Goal: Complete application form: Complete application form

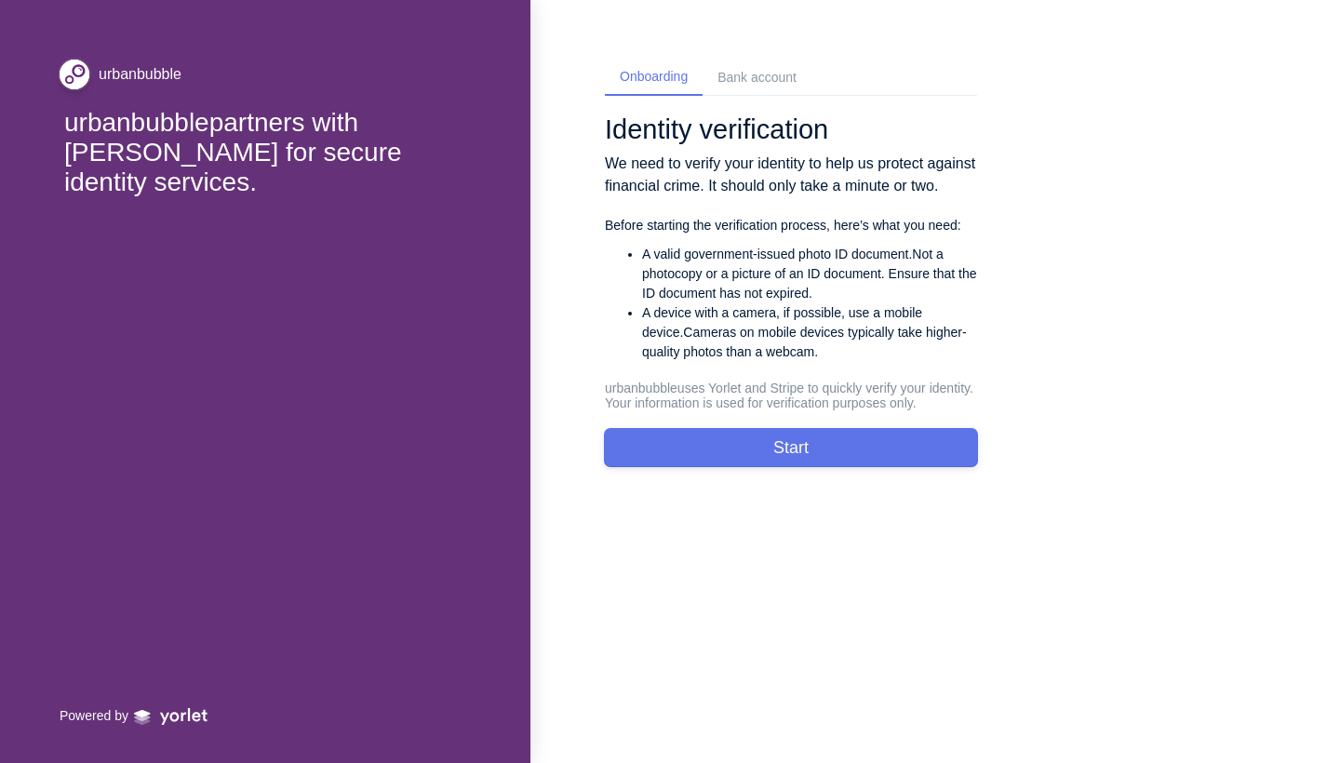
click at [533, 381] on button "Start" at bounding box center [791, 447] width 372 height 37
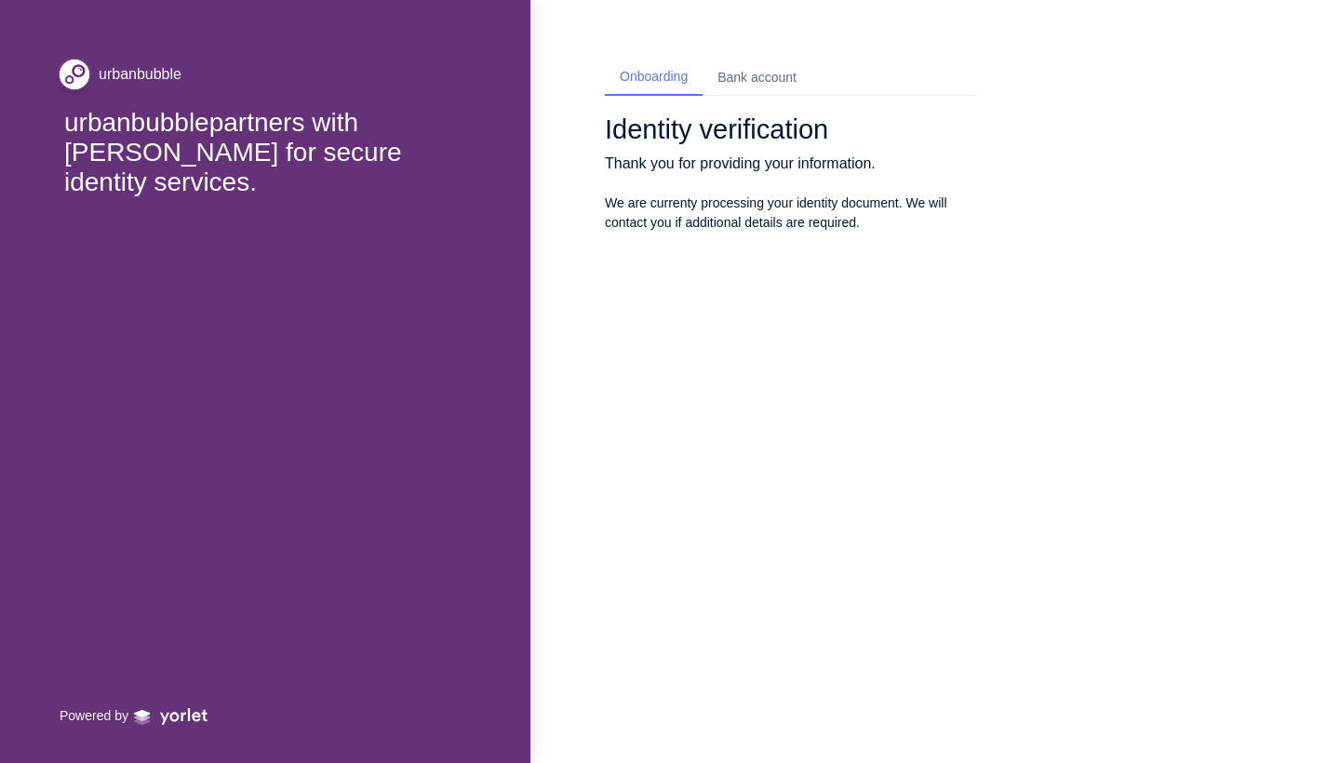
click at [533, 74] on div "Bank account" at bounding box center [757, 78] width 79 height 20
select select "GB"
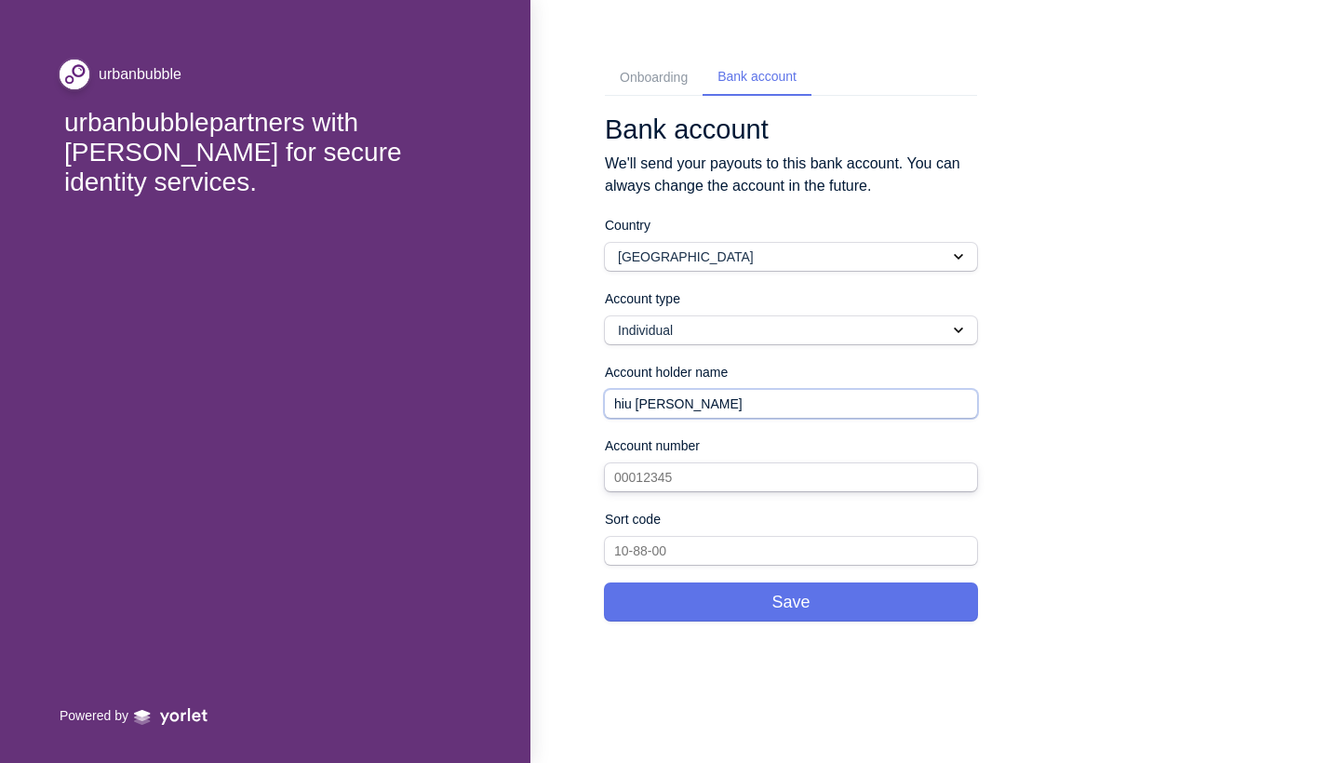
type input "hiu [PERSON_NAME]"
click at [533, 381] on input "text" at bounding box center [791, 478] width 372 height 28
type input "52028871"
type input "60-84-07"
click at [533, 381] on button "Save" at bounding box center [791, 602] width 372 height 37
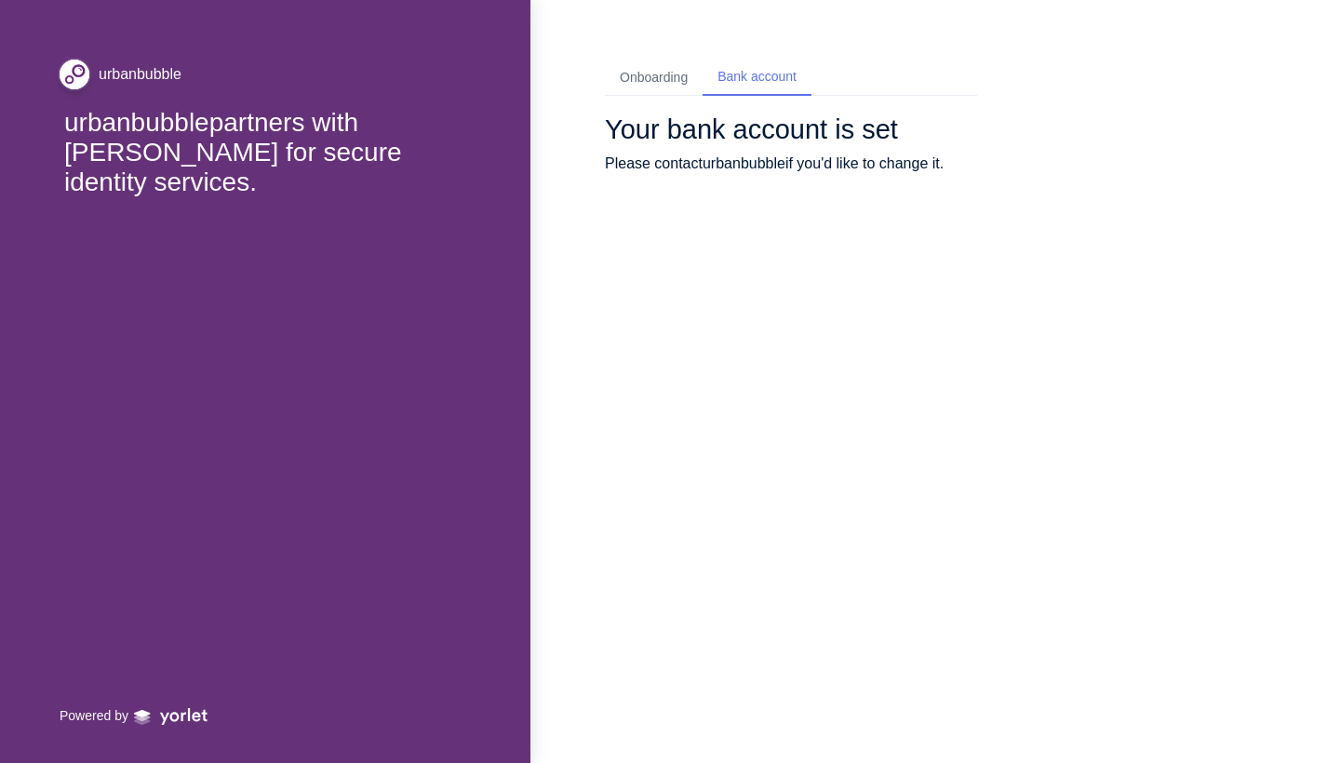
click at [533, 88] on div "Onboarding" at bounding box center [654, 78] width 98 height 34
select select "HK"
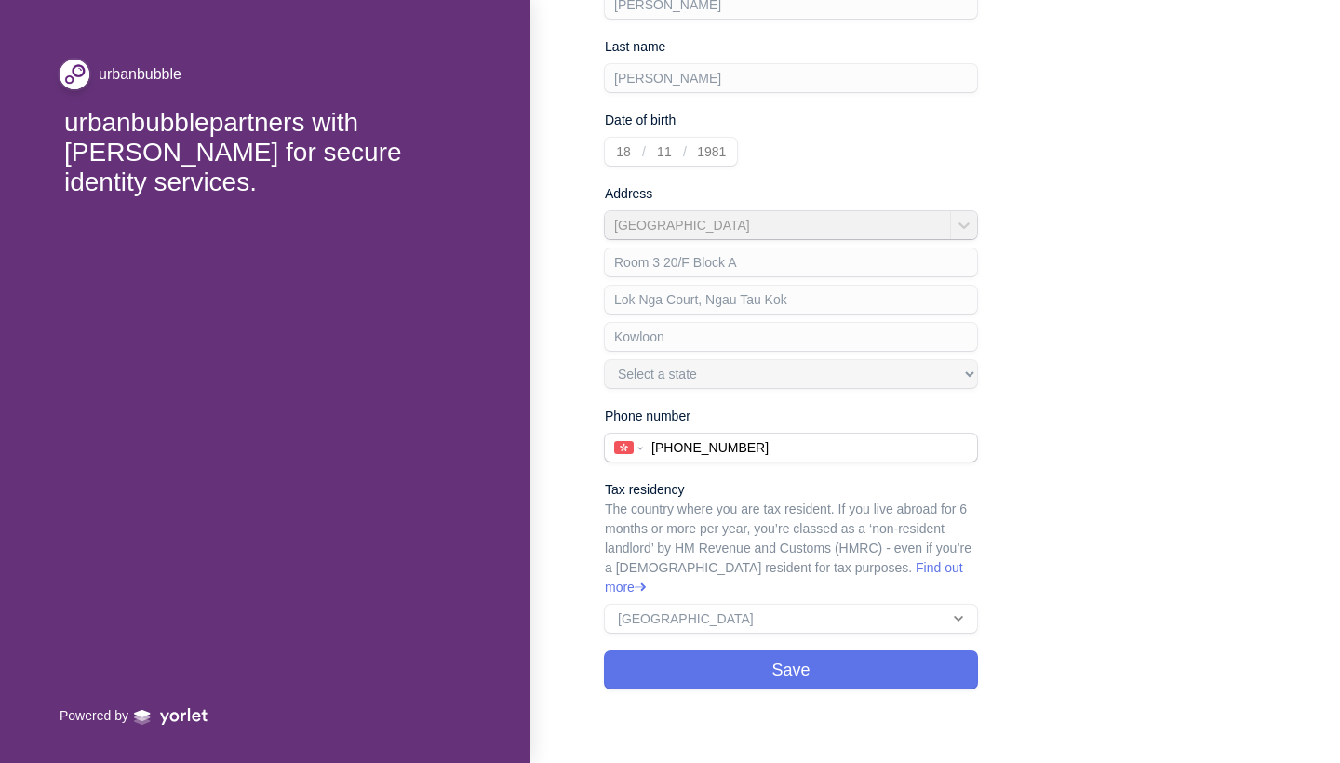
click at [533, 381] on div "Your information Some information cannot be changed once verification begins. P…" at bounding box center [791, 264] width 372 height 849
type input "[PHONE_NUMBER]"
click at [533, 381] on button "Save" at bounding box center [791, 670] width 372 height 37
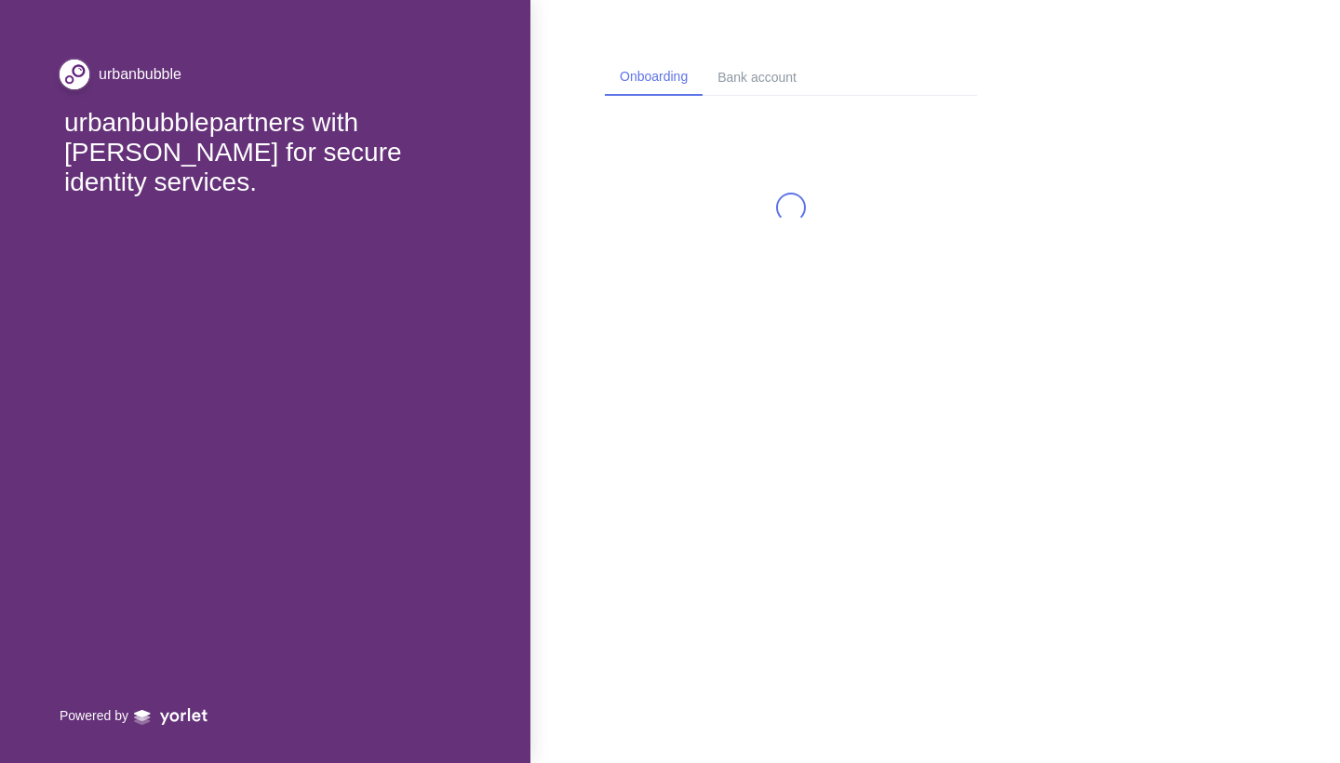
select select "HK"
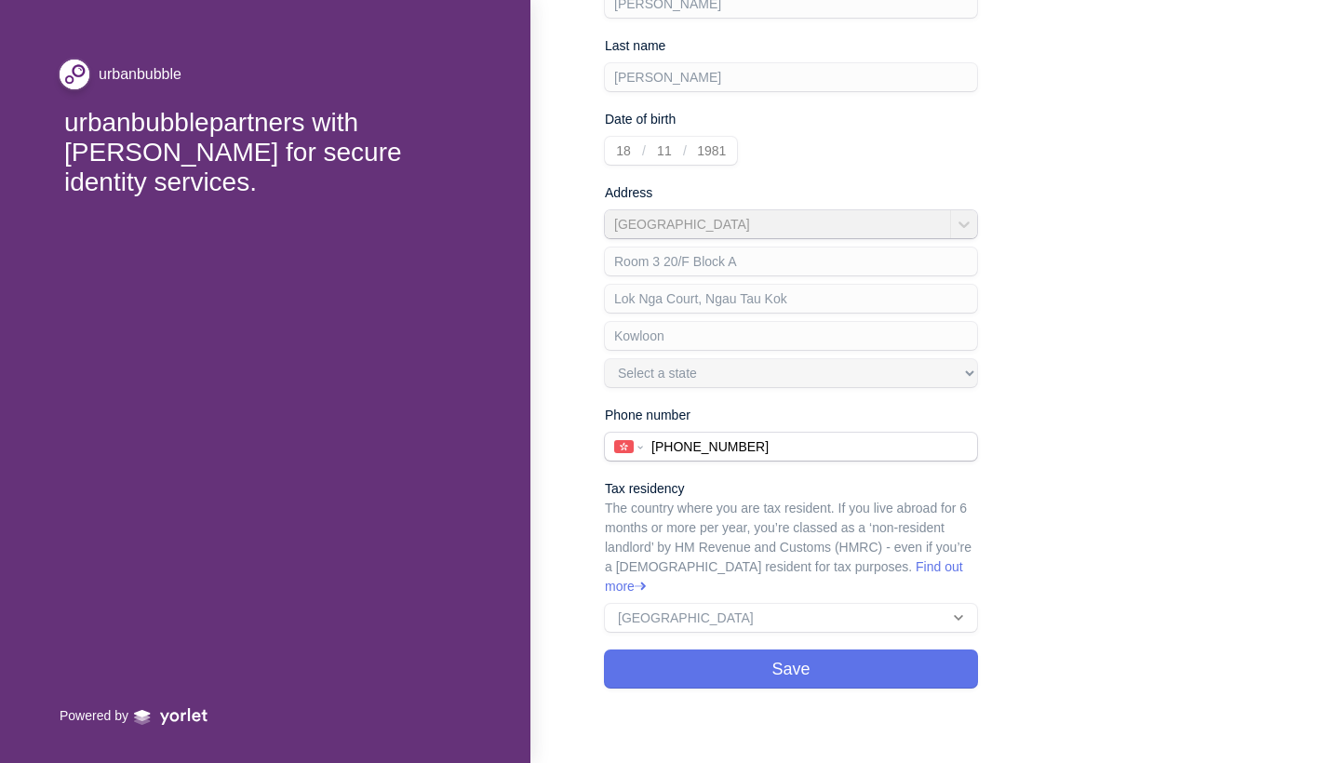
scroll to position [275, 0]
click at [533, 381] on button "Save" at bounding box center [791, 670] width 372 height 37
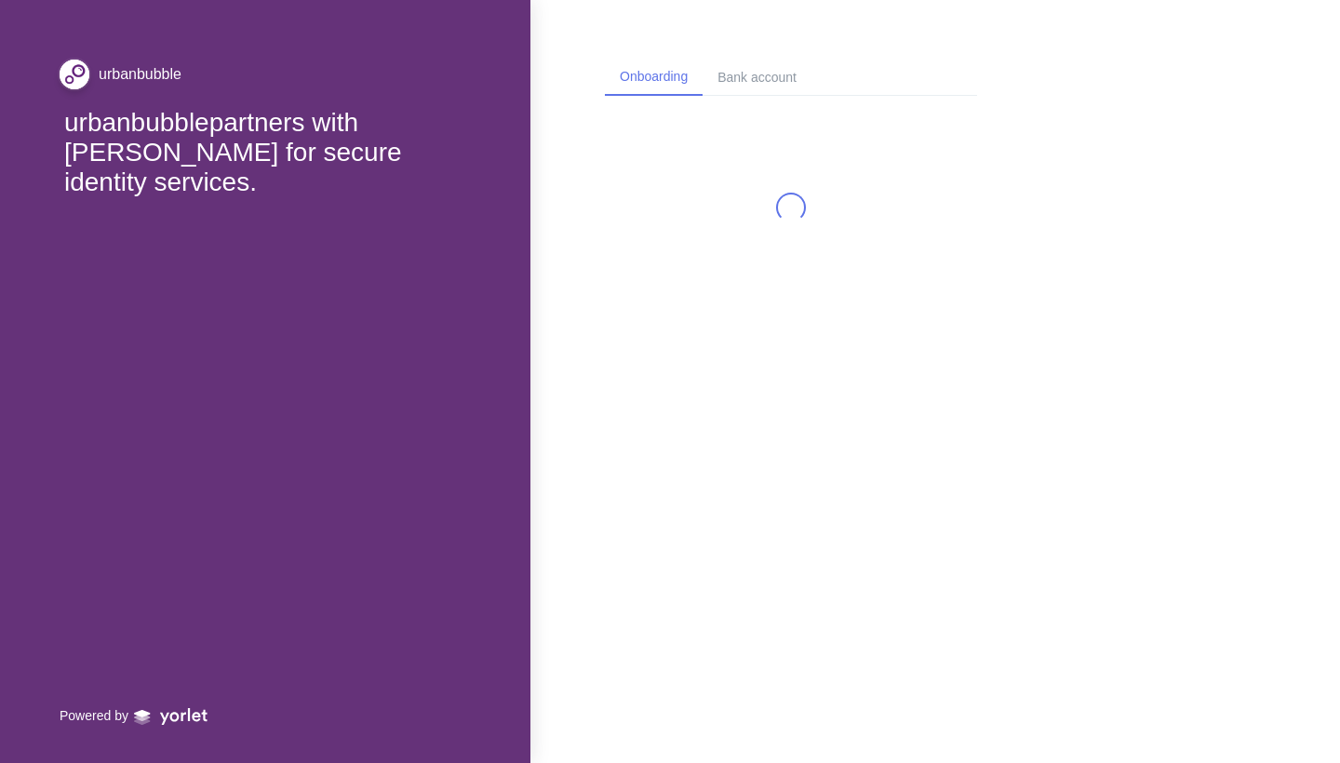
select select "HK"
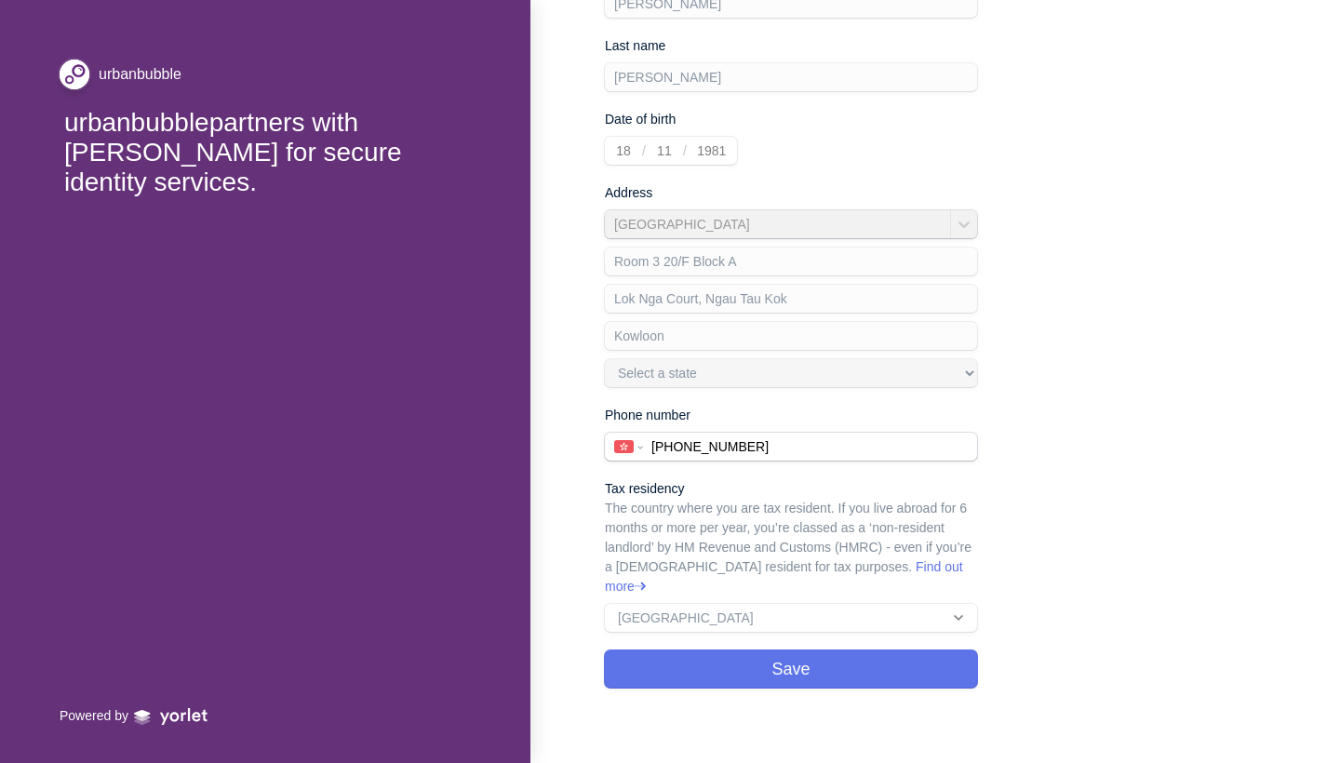
scroll to position [275, 0]
click at [533, 381] on div "Tax residency The country where you are tax resident. If you live abroad for 6 …" at bounding box center [791, 556] width 372 height 153
click at [533, 381] on button "Save" at bounding box center [791, 670] width 372 height 37
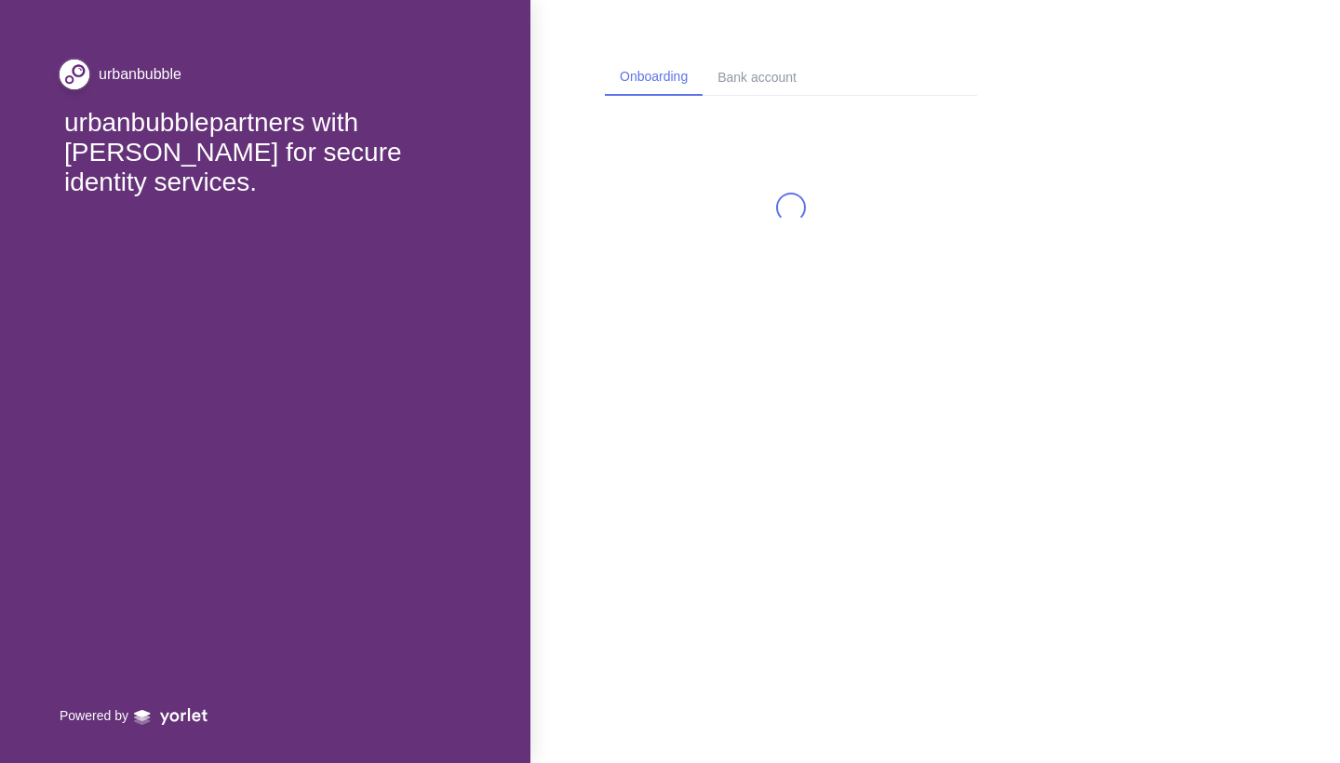
select select "HK"
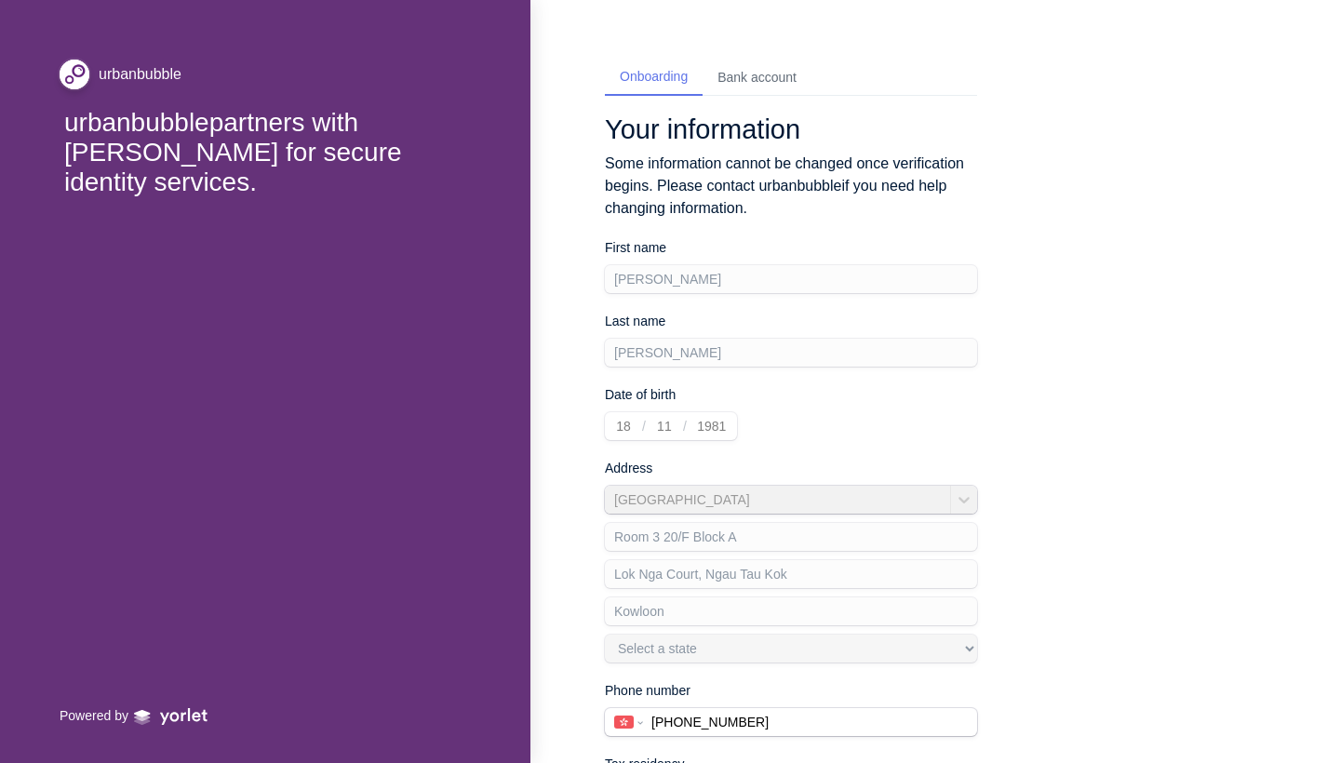
click at [533, 78] on div "Bank account" at bounding box center [757, 78] width 79 height 20
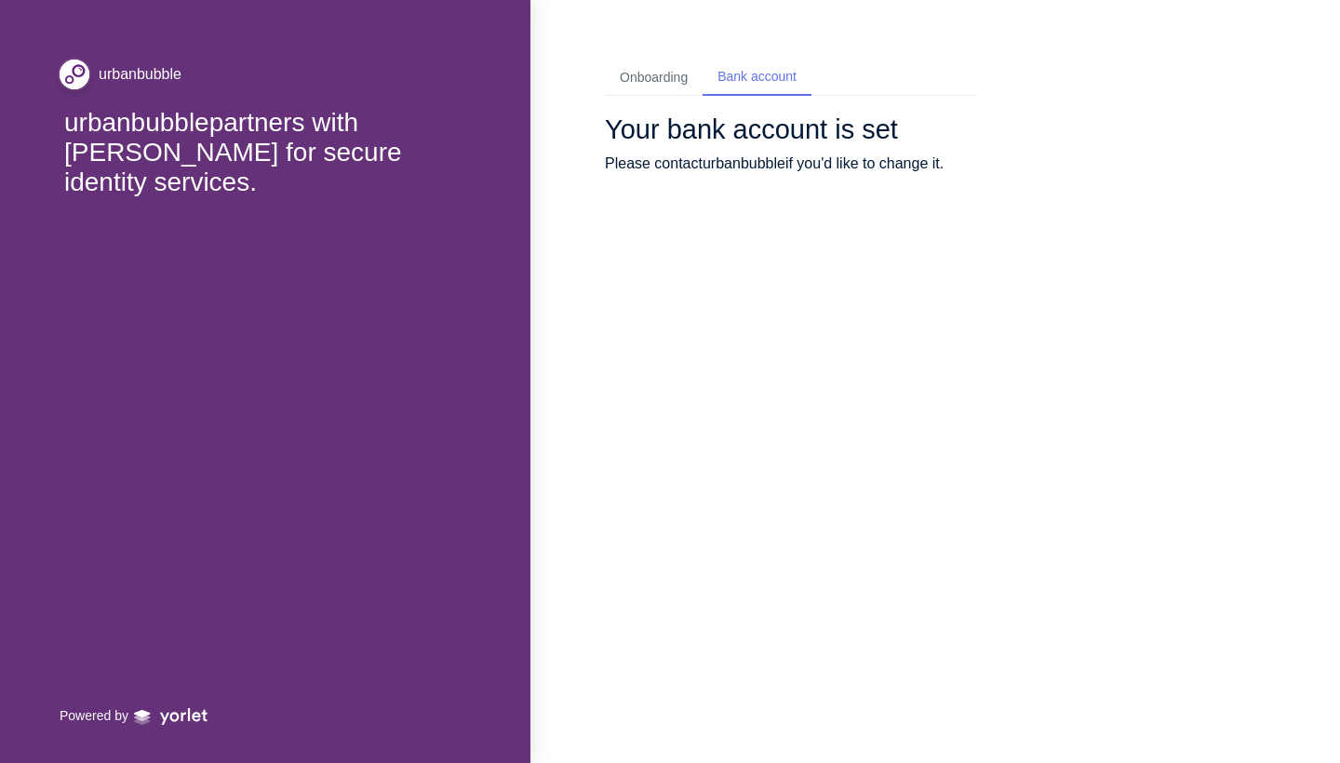
click at [533, 67] on div "Onboarding" at bounding box center [654, 78] width 98 height 34
select select "HK"
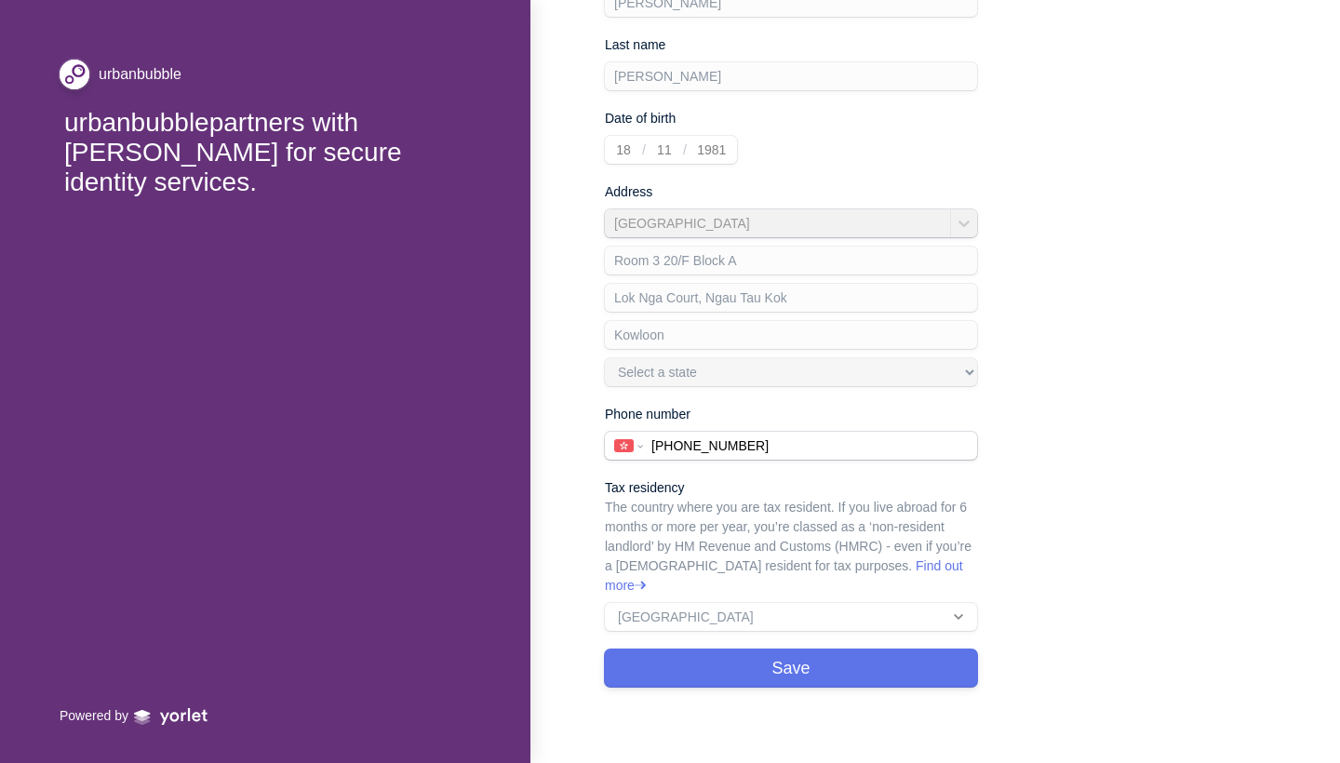
scroll to position [275, 0]
click at [533, 381] on button "Save" at bounding box center [791, 670] width 372 height 37
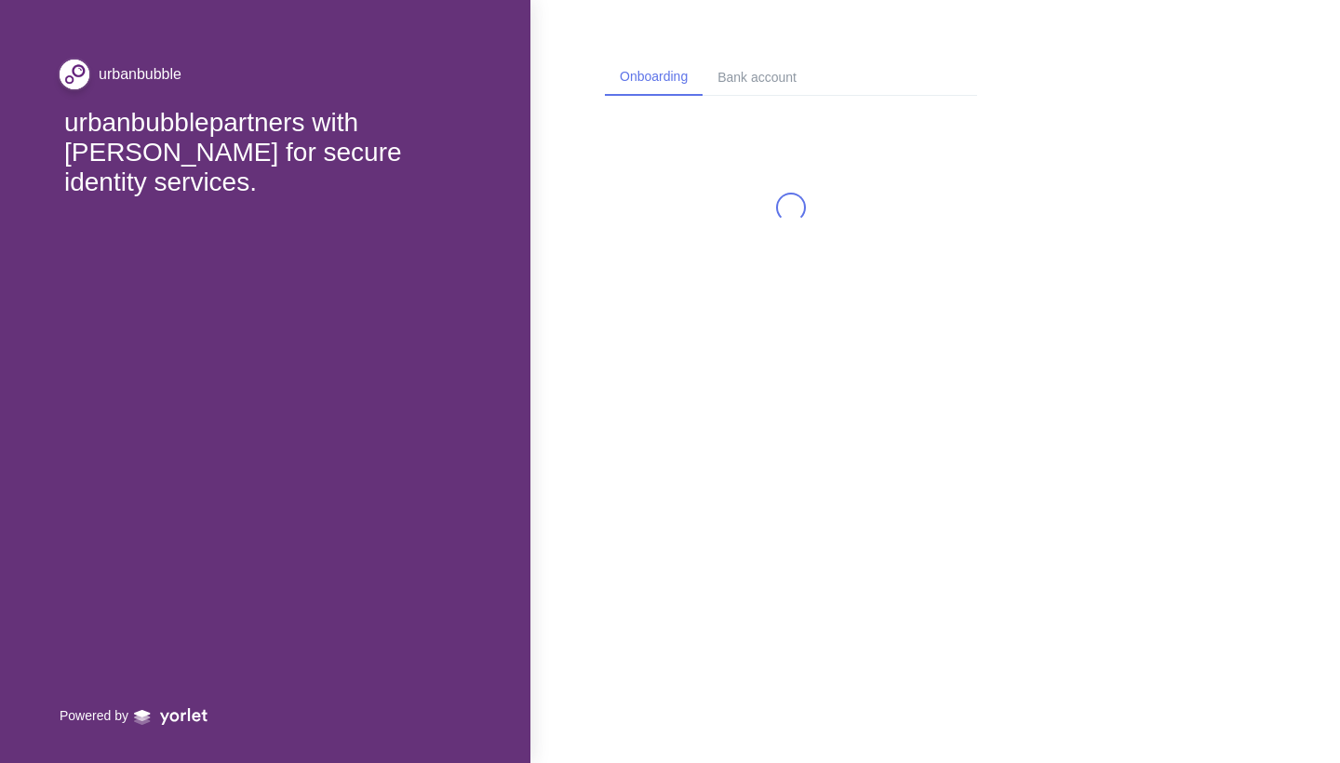
select select "HK"
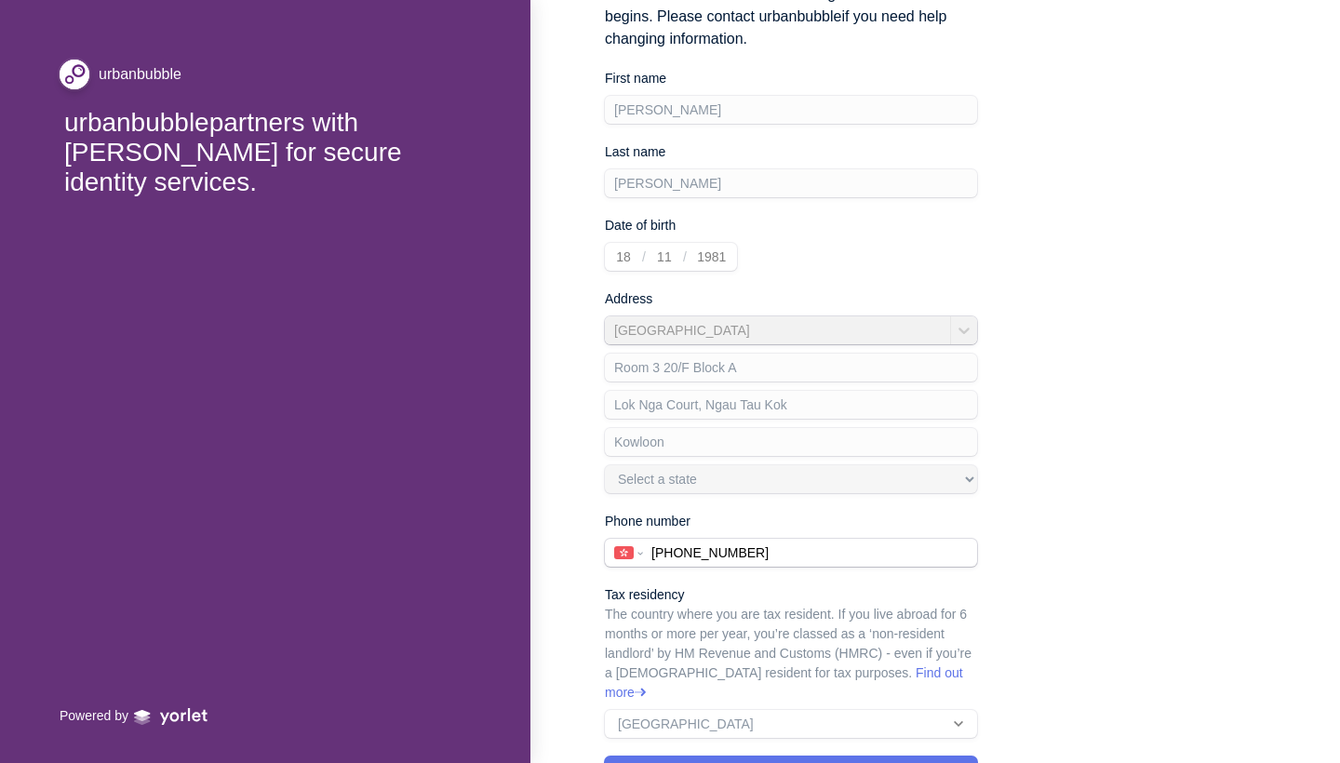
scroll to position [248, 0]
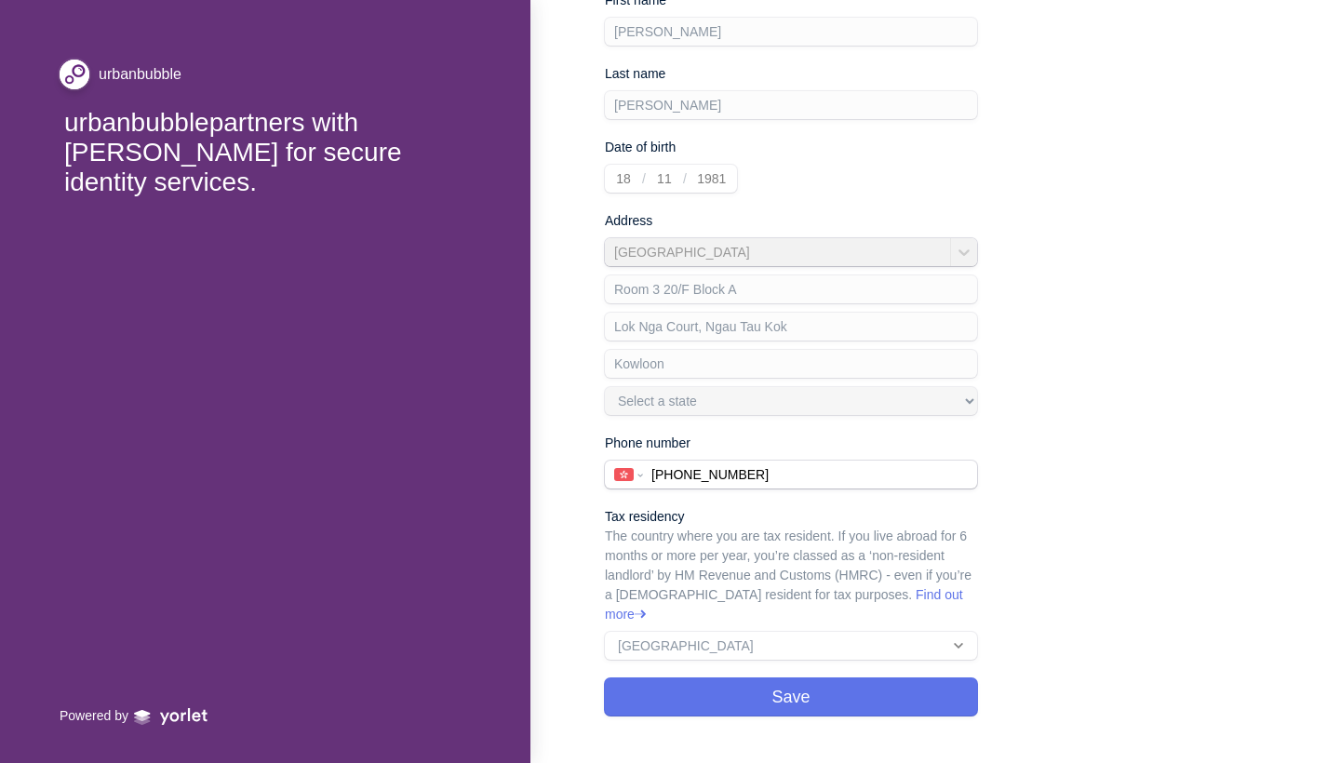
click at [533, 255] on div "[GEOGRAPHIC_DATA] 3 20/F Block A [GEOGRAPHIC_DATA], [GEOGRAPHIC_DATA] Select a …" at bounding box center [791, 326] width 372 height 177
click at [533, 381] on input "[PHONE_NUMBER]" at bounding box center [809, 475] width 335 height 28
click at [533, 381] on button "Save" at bounding box center [791, 697] width 372 height 37
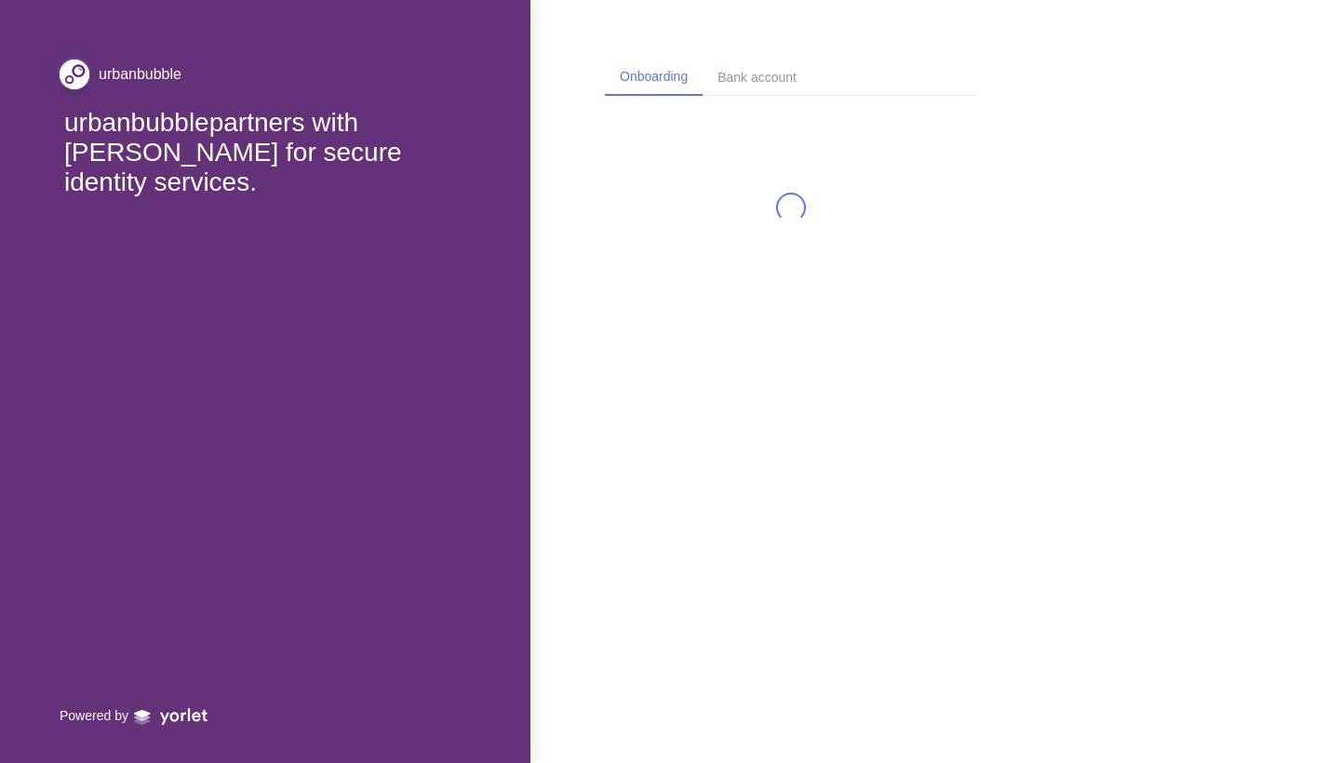
select select "HK"
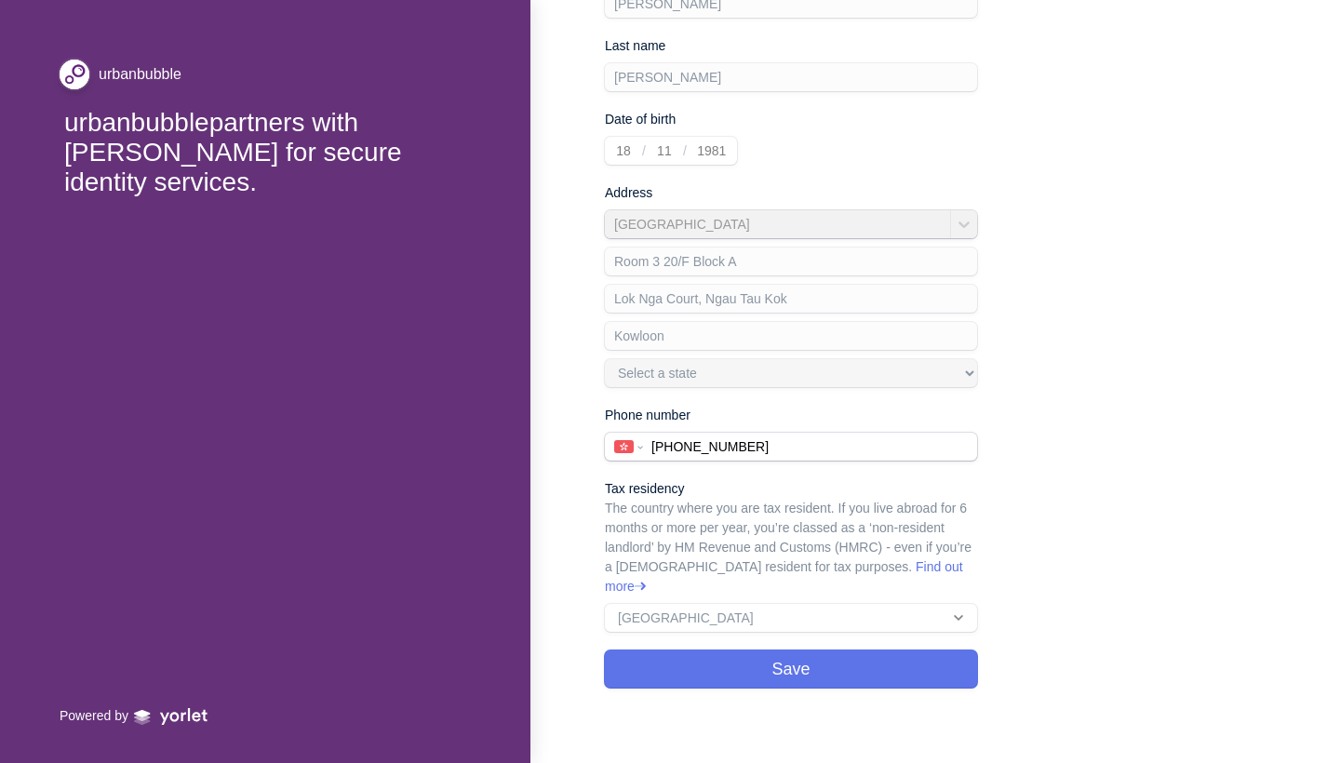
scroll to position [275, 0]
click at [533, 381] on button "Save" at bounding box center [791, 670] width 372 height 37
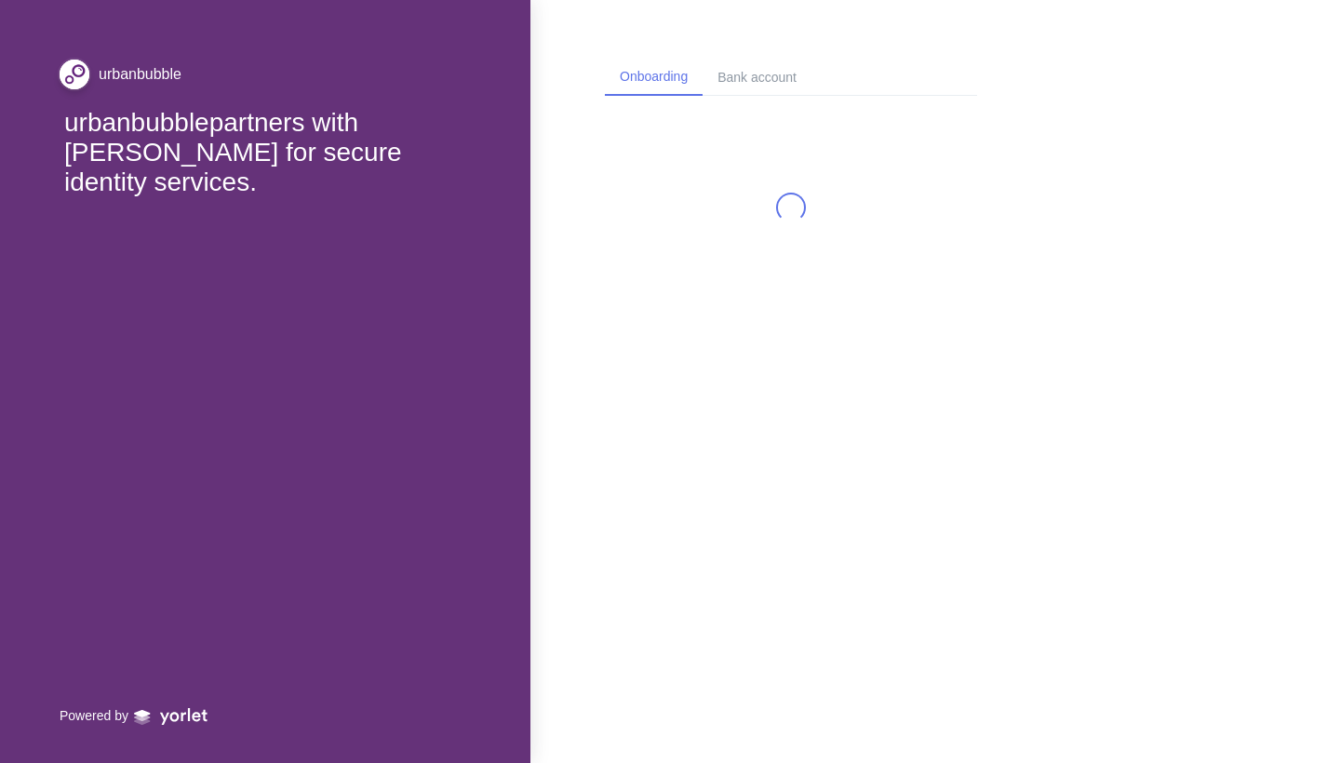
select select "HK"
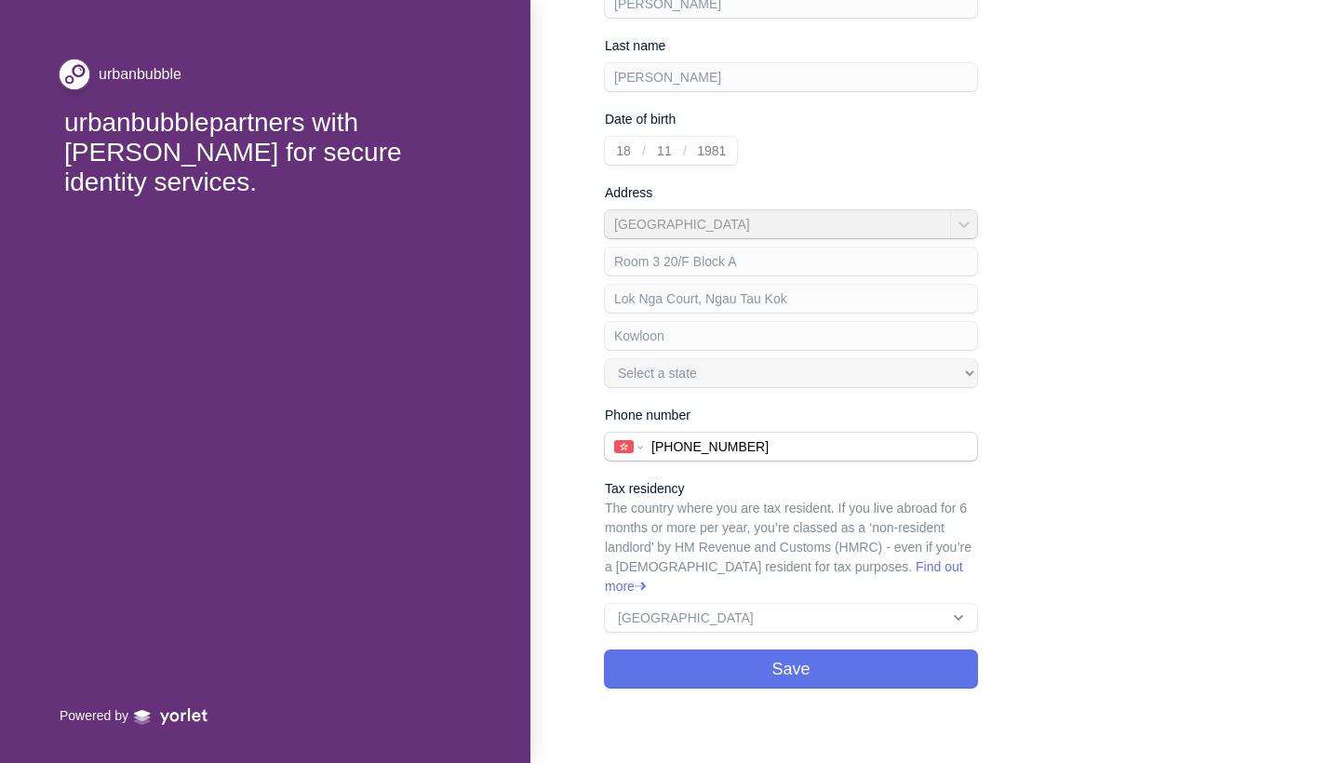
scroll to position [275, 0]
click at [533, 381] on button "Save" at bounding box center [791, 670] width 372 height 37
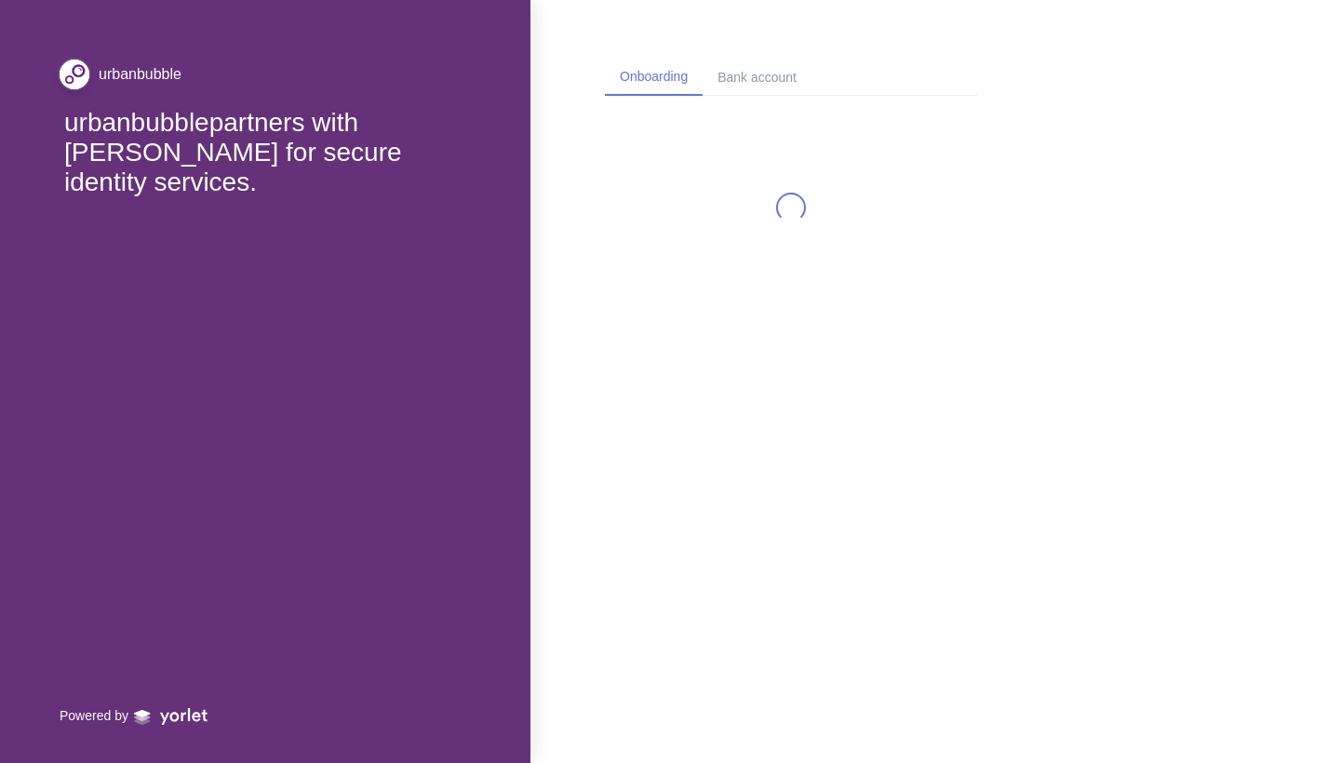
select select "HK"
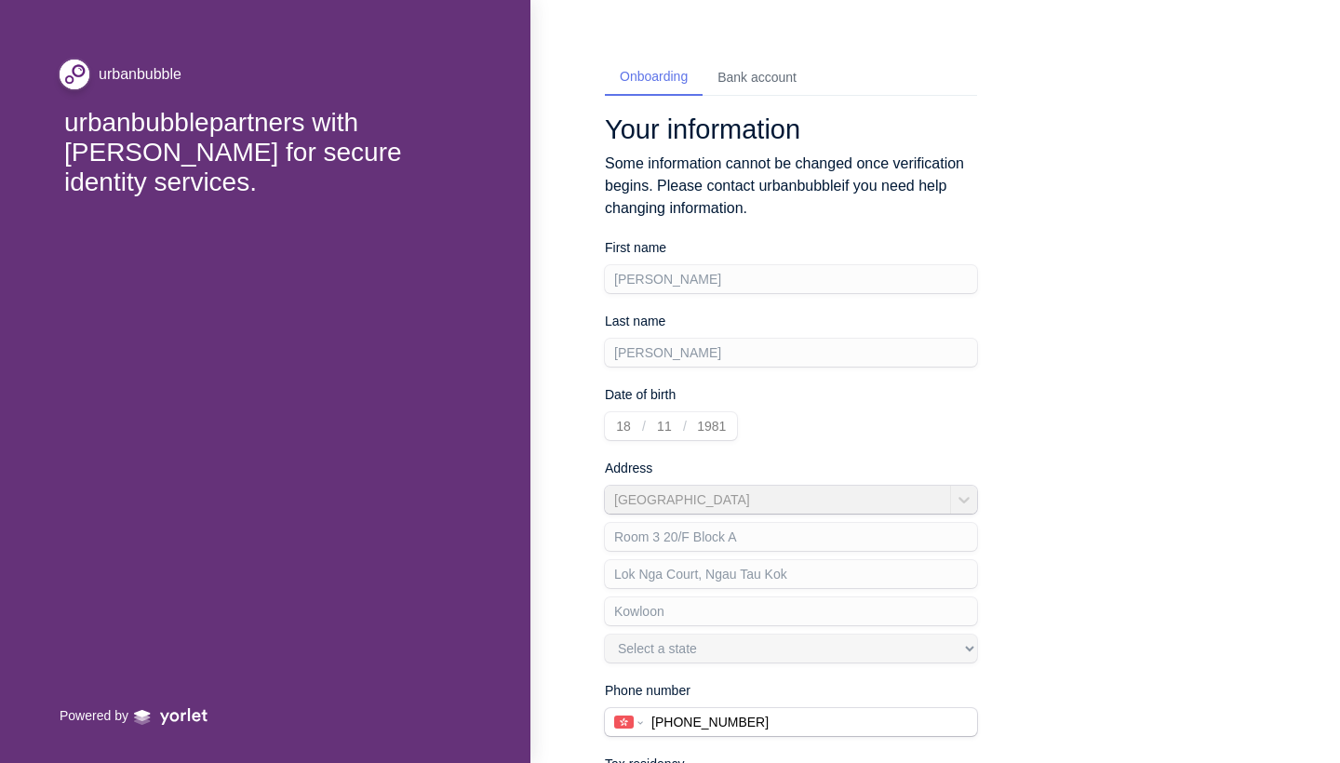
click at [533, 87] on div "Bank account" at bounding box center [757, 78] width 109 height 34
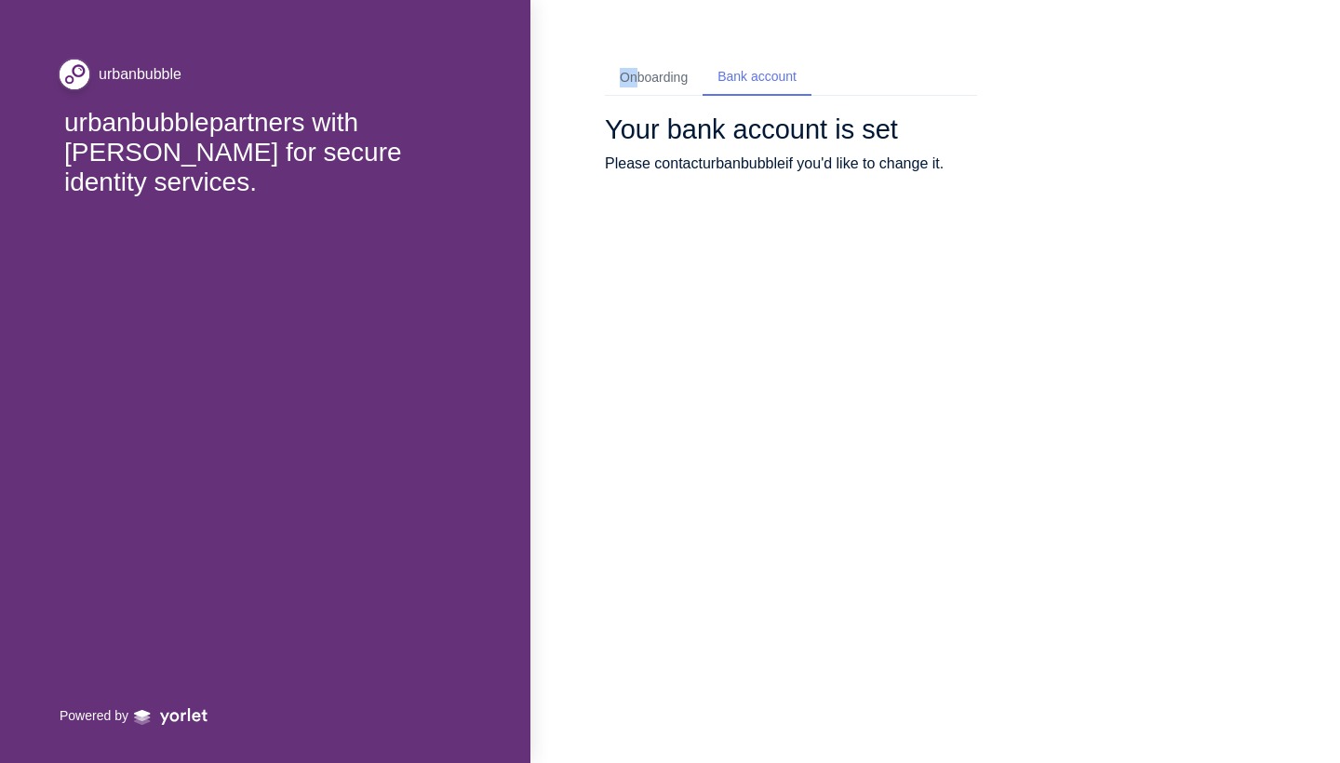
click at [533, 68] on div "Onboarding" at bounding box center [654, 78] width 98 height 34
select select "HK"
